Goal: Find specific page/section: Find specific page/section

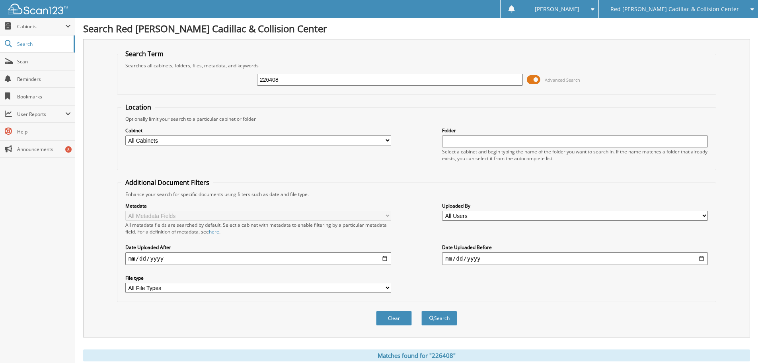
drag, startPoint x: 363, startPoint y: 83, endPoint x: 183, endPoint y: 84, distance: 180.0
click at [183, 84] on div "226408 Advanced Search" at bounding box center [416, 80] width 591 height 22
type input "WALT CHAREN"
click at [422, 311] on button "Search" at bounding box center [440, 318] width 36 height 15
drag, startPoint x: 338, startPoint y: 77, endPoint x: 188, endPoint y: 80, distance: 150.1
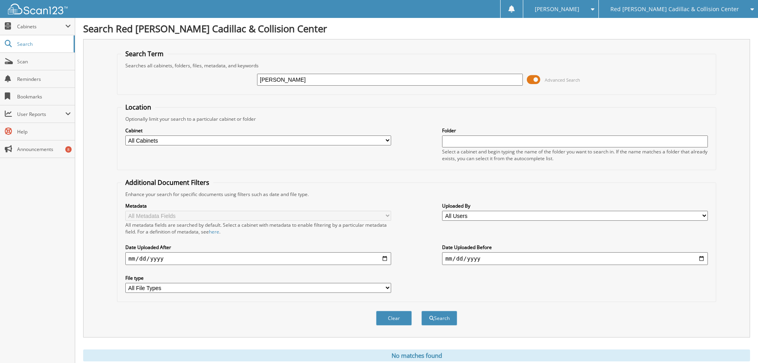
click at [188, 80] on div "WALT CHAREN Advanced Search" at bounding box center [416, 80] width 591 height 22
type input "A"
drag, startPoint x: 314, startPoint y: 82, endPoint x: 321, endPoint y: 78, distance: 8.4
click at [314, 82] on input "text" at bounding box center [390, 80] width 266 height 12
type input "102171"
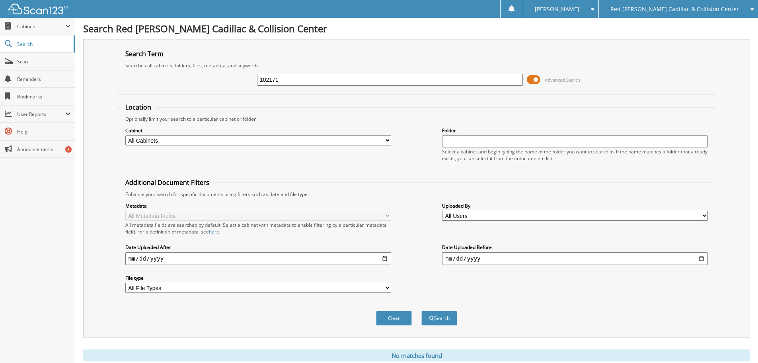
click at [422, 311] on button "Search" at bounding box center [440, 318] width 36 height 15
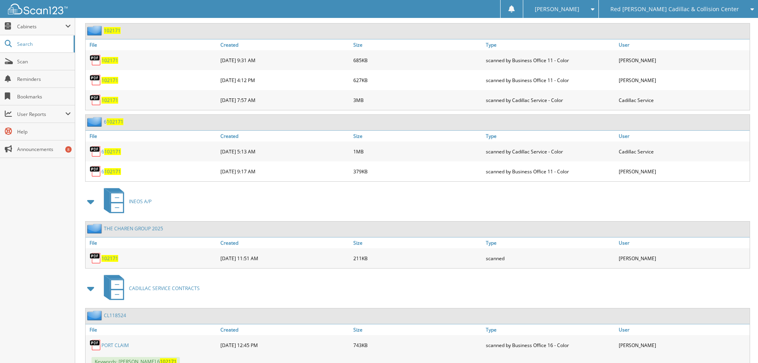
scroll to position [339, 0]
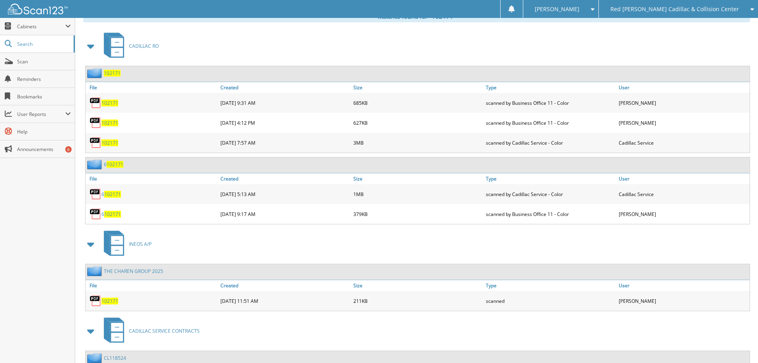
click at [152, 272] on link "THE CHAREN GROUP 2025" at bounding box center [133, 271] width 59 height 7
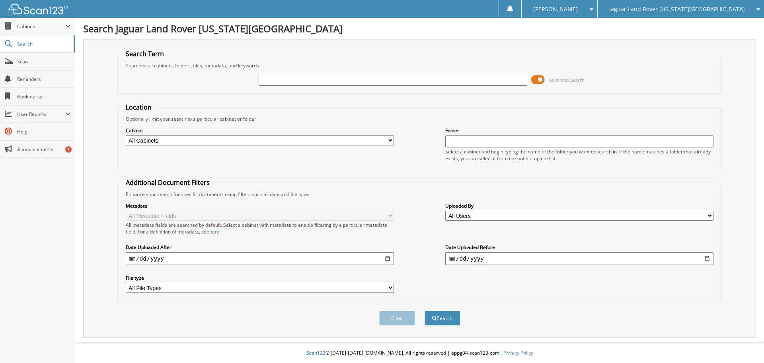
click at [283, 80] on input "text" at bounding box center [393, 80] width 268 height 12
type input "THE CHAREN GROUP"
click at [448, 322] on button "Search" at bounding box center [443, 318] width 36 height 15
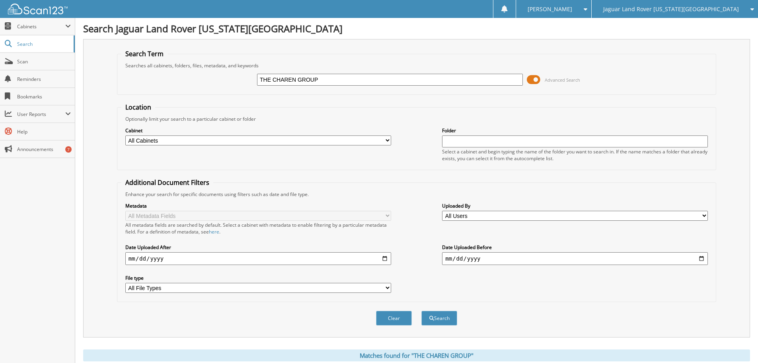
scroll to position [158, 0]
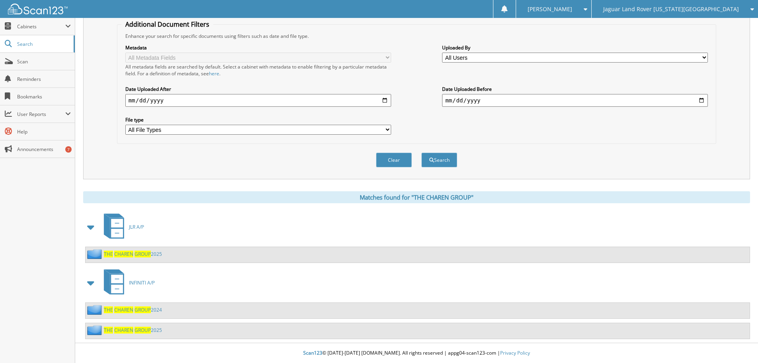
click at [154, 255] on link "THE CHAREN GROUP 2025" at bounding box center [133, 253] width 58 height 7
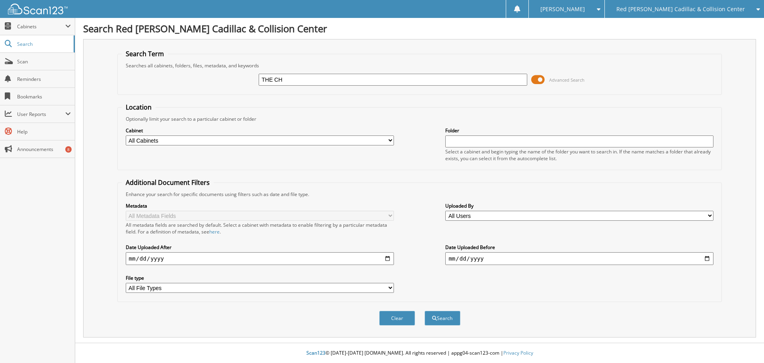
type input "THE CHAREN GROUP"
click at [456, 326] on div "Search" at bounding box center [442, 318] width 37 height 16
click at [452, 319] on button "Search" at bounding box center [443, 318] width 36 height 15
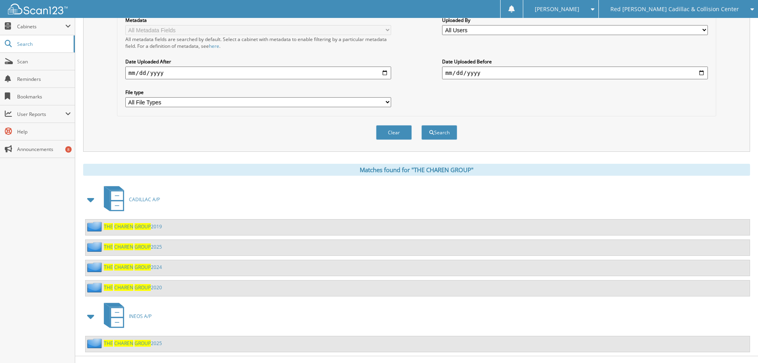
scroll to position [199, 0]
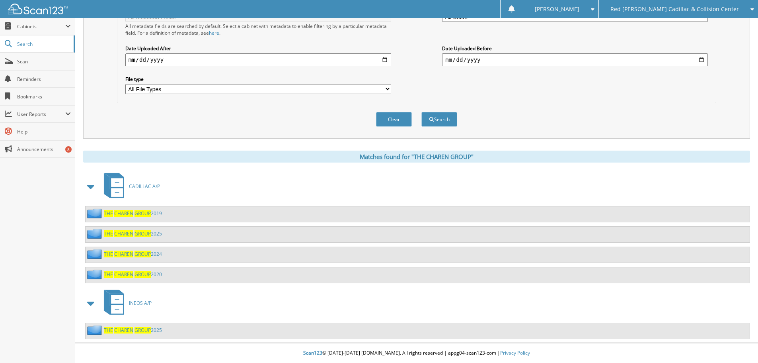
click at [152, 237] on link "THE CHAREN GROUP 2025" at bounding box center [133, 233] width 58 height 7
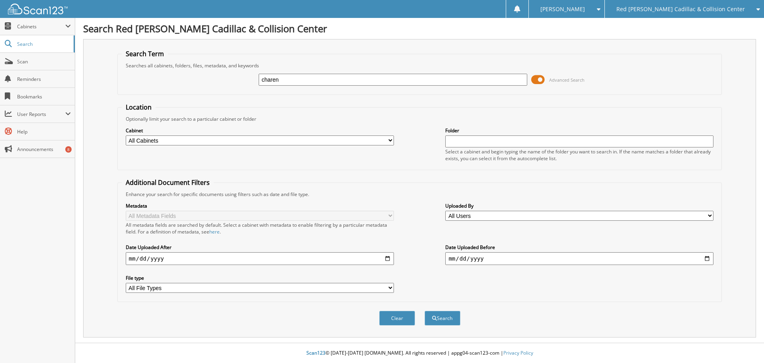
type input "CHAREN GROUP"
click at [452, 315] on button "Search" at bounding box center [443, 318] width 36 height 15
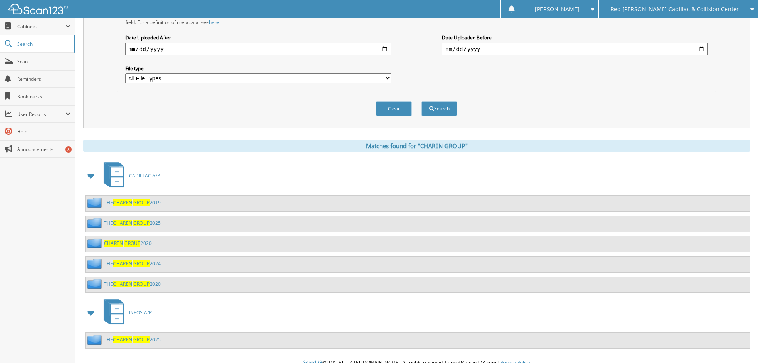
scroll to position [219, 0]
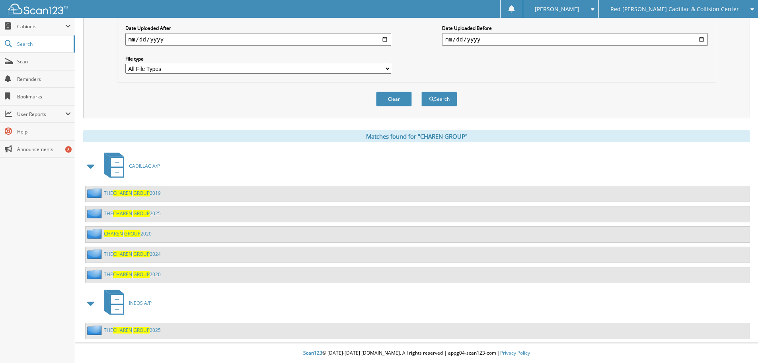
click at [158, 330] on link "THE CHAREN GROUP 2025" at bounding box center [132, 329] width 57 height 7
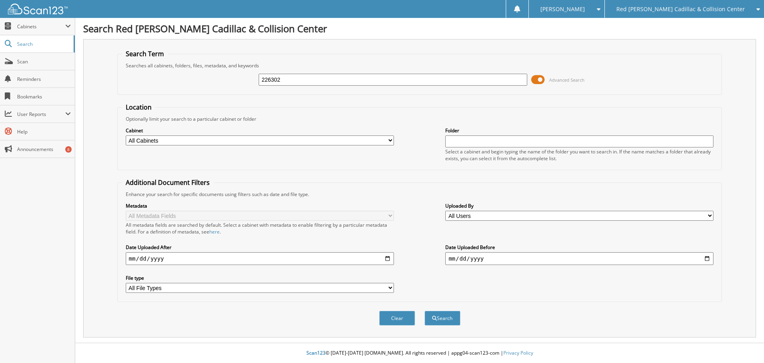
type input "226302"
click at [425, 311] on button "Search" at bounding box center [443, 318] width 36 height 15
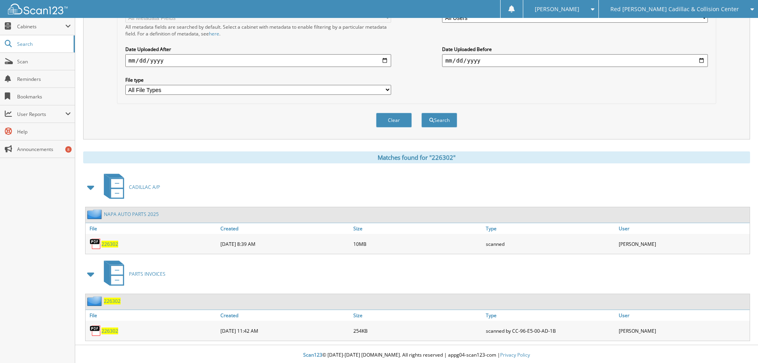
scroll to position [200, 0]
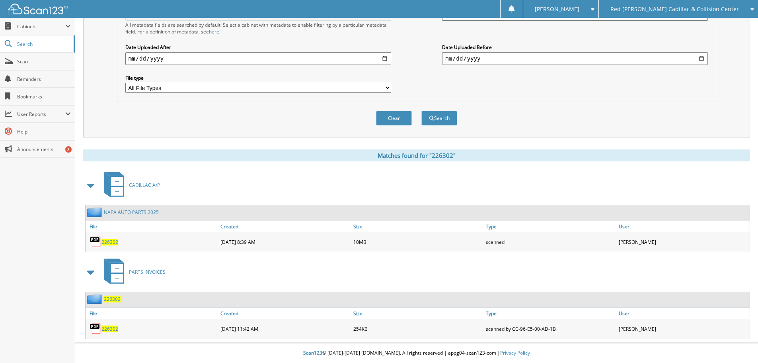
click at [108, 238] on span "226302" at bounding box center [110, 241] width 17 height 7
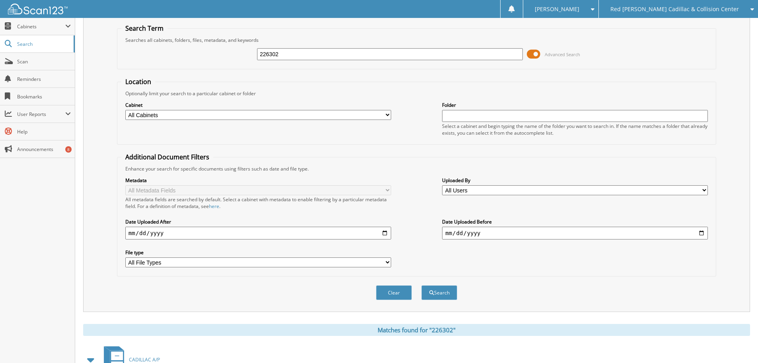
scroll to position [0, 0]
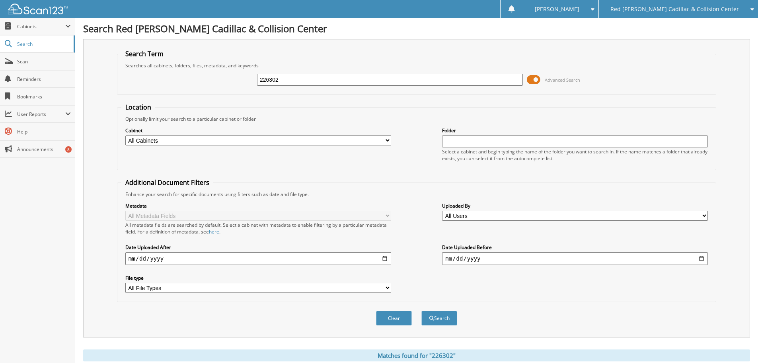
drag, startPoint x: 311, startPoint y: 81, endPoint x: 212, endPoint y: 88, distance: 98.6
click at [212, 88] on div "226302 Advanced Search" at bounding box center [416, 80] width 591 height 22
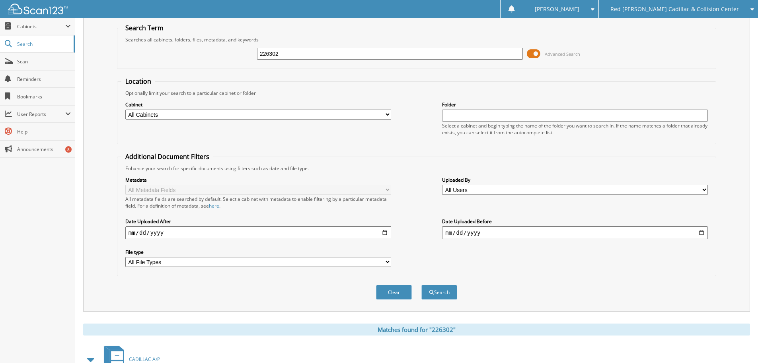
scroll to position [40, 0]
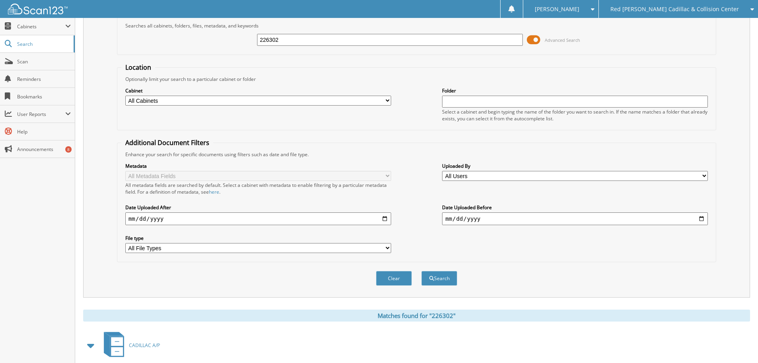
click at [295, 39] on input "226302" at bounding box center [390, 40] width 266 height 12
click at [296, 40] on input "226302" at bounding box center [390, 40] width 266 height 12
type input "226303"
click at [422, 271] on button "Search" at bounding box center [440, 278] width 36 height 15
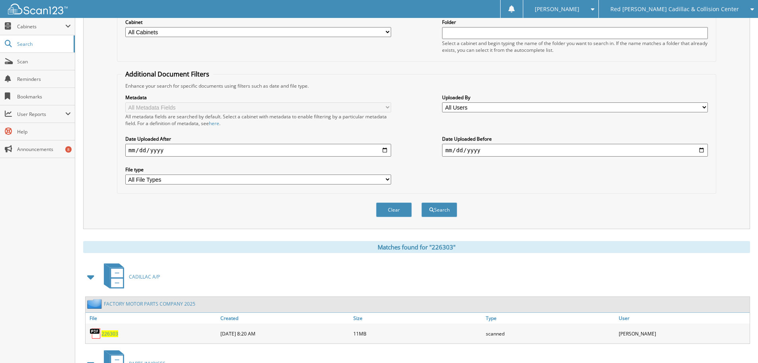
scroll to position [200, 0]
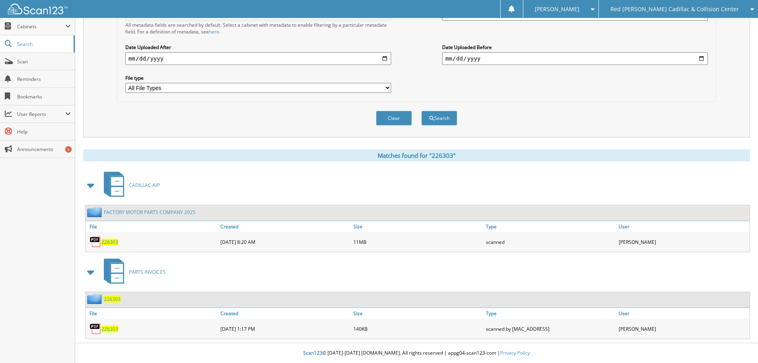
click at [109, 241] on span "226303" at bounding box center [110, 241] width 17 height 7
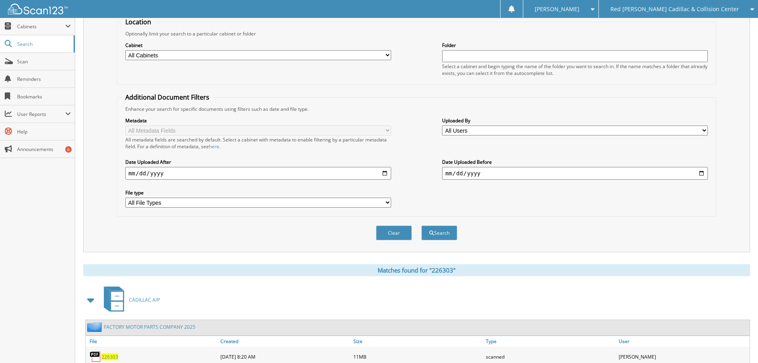
scroll to position [81, 0]
